Goal: Navigation & Orientation: Find specific page/section

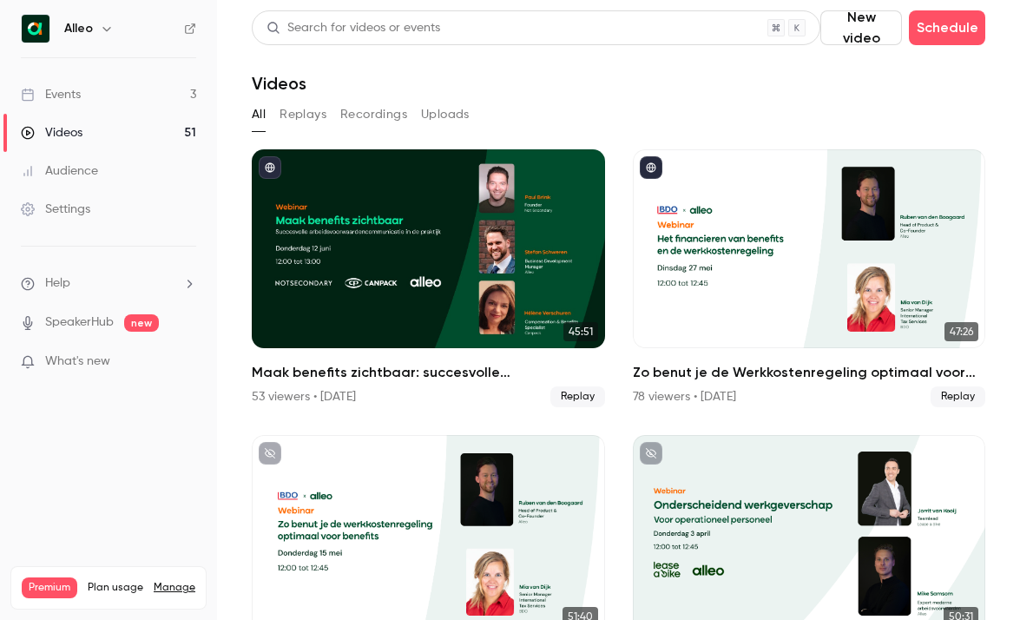
click at [73, 92] on div "Events" at bounding box center [51, 94] width 60 height 17
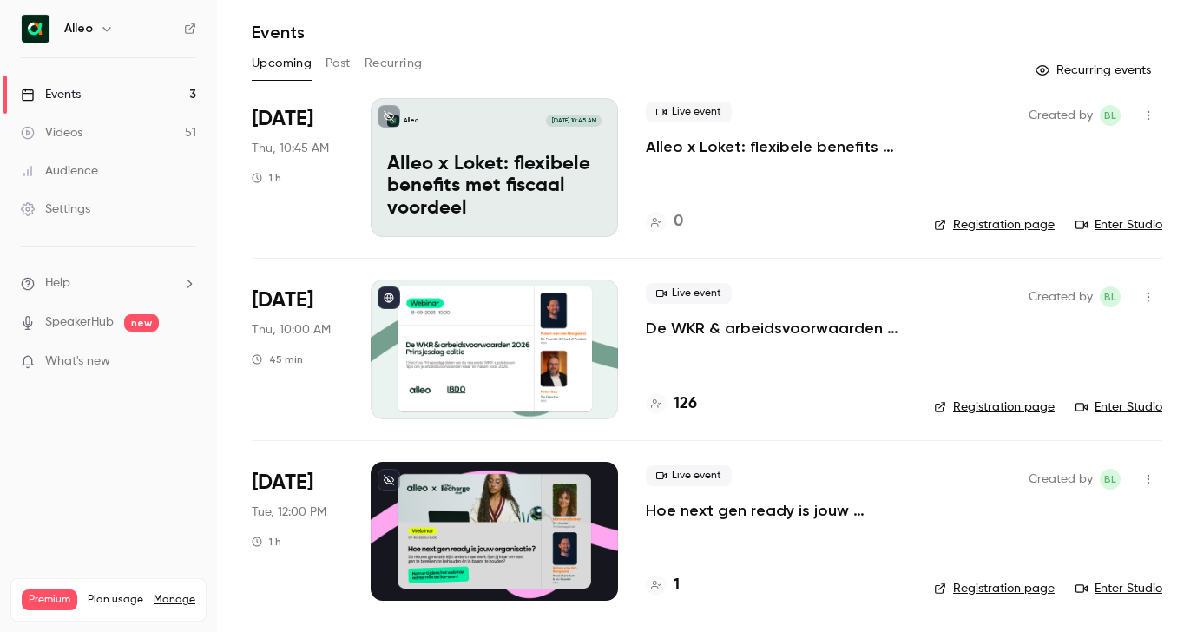
scroll to position [51, 0]
